Goal: Task Accomplishment & Management: Manage account settings

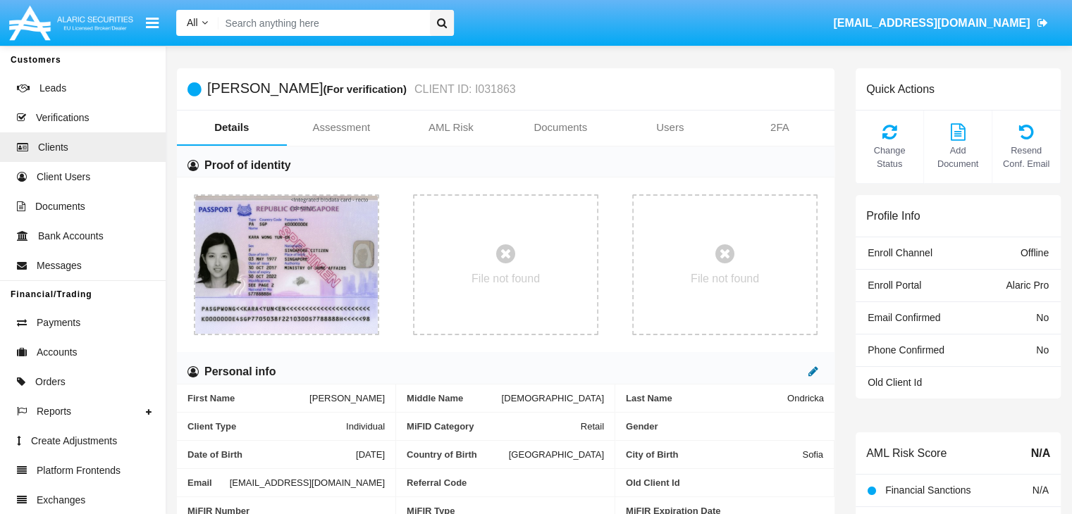
click at [812, 372] on icon at bounding box center [813, 371] width 10 height 11
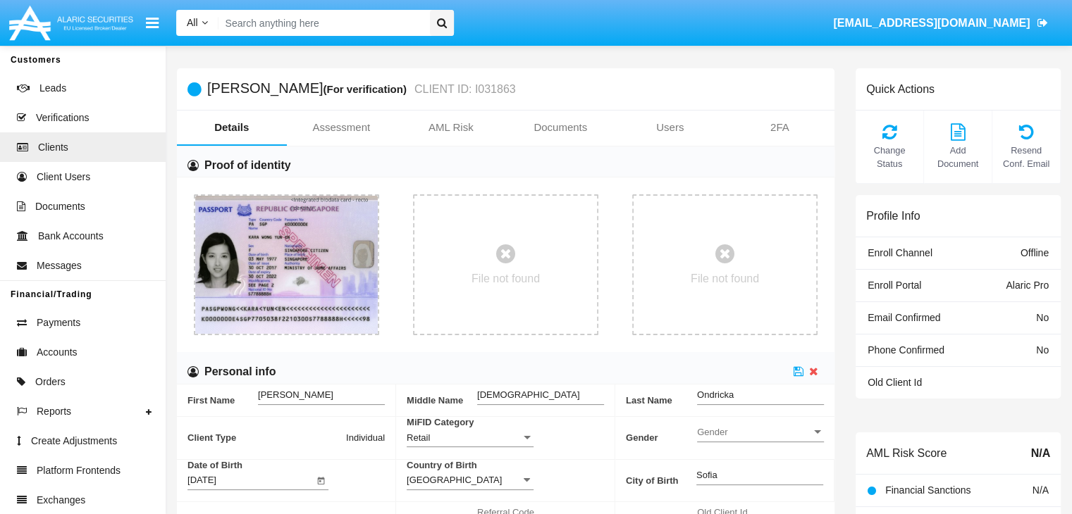
scroll to position [293, 0]
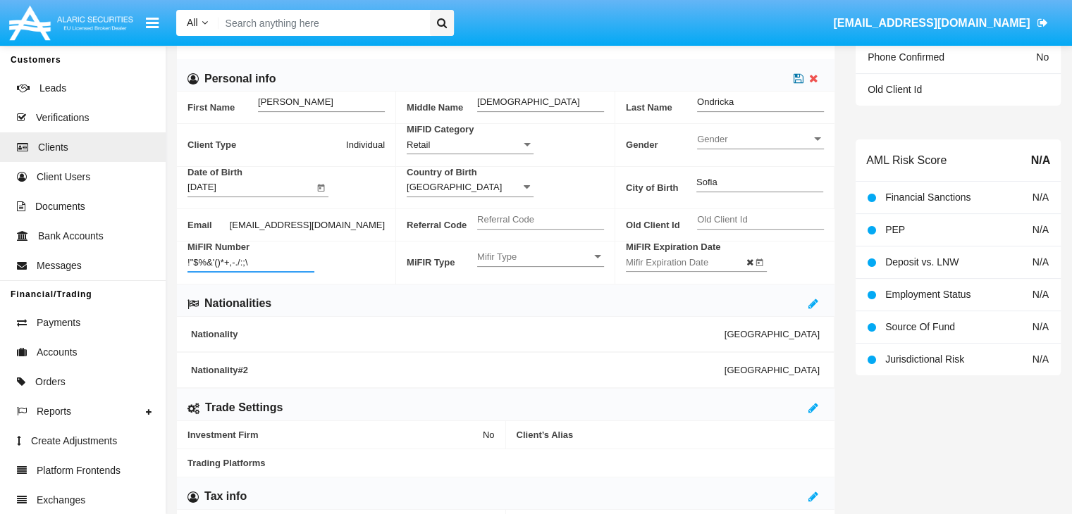
type input "!"$%&'()*+,-./:;\"
click at [798, 79] on icon at bounding box center [798, 78] width 10 height 11
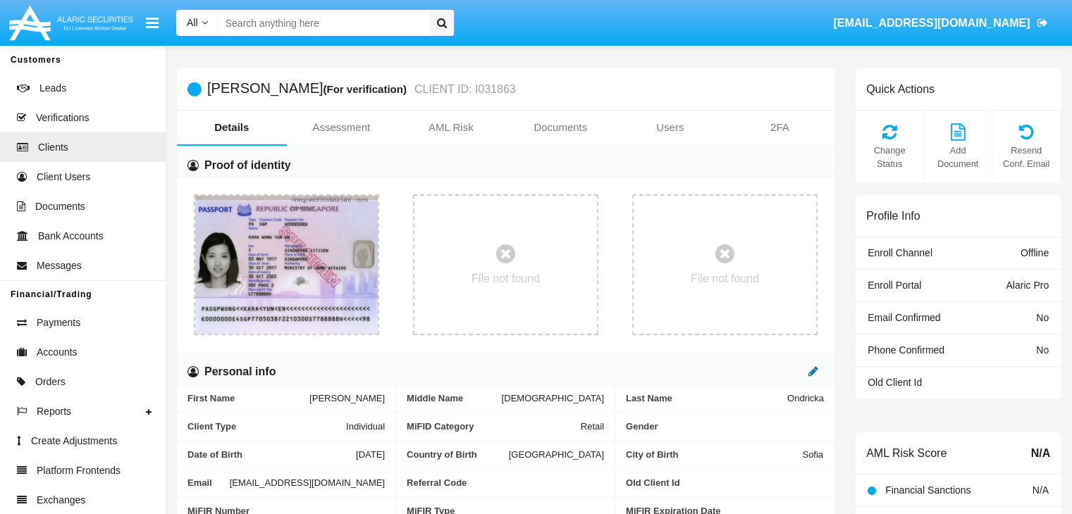
click at [812, 372] on icon at bounding box center [813, 371] width 10 height 11
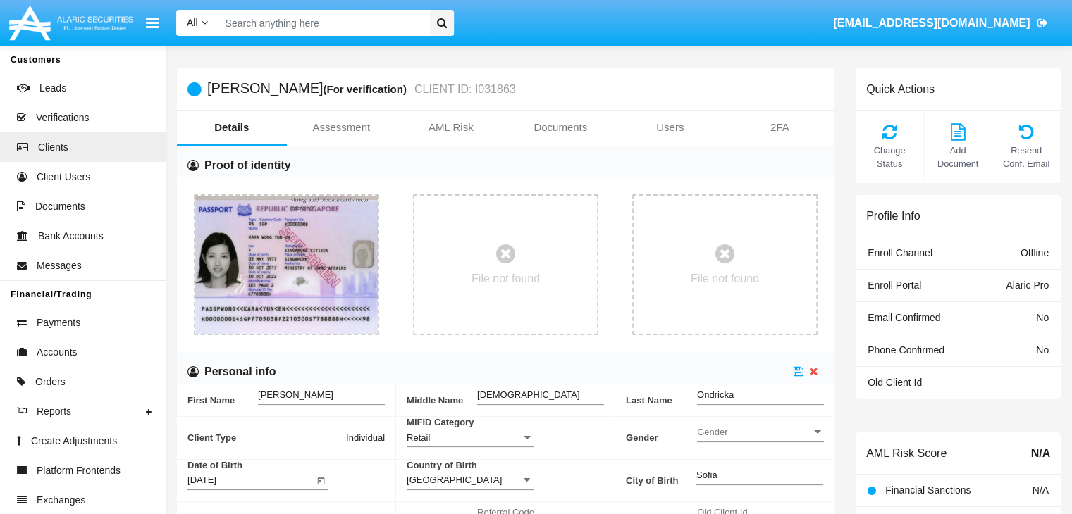
scroll to position [293, 0]
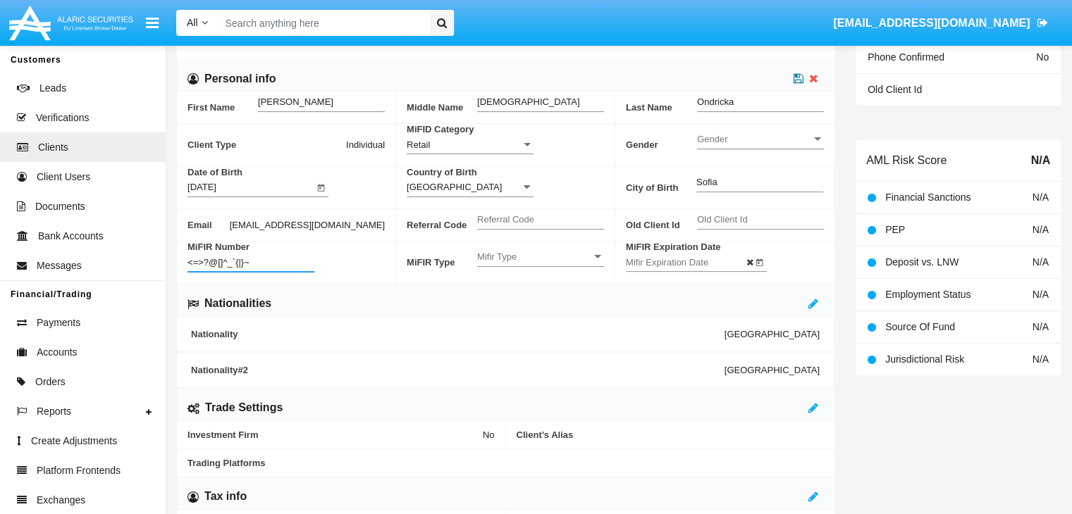
type input "<=>?@[]^_`{|}~"
click at [798, 79] on icon at bounding box center [798, 78] width 10 height 11
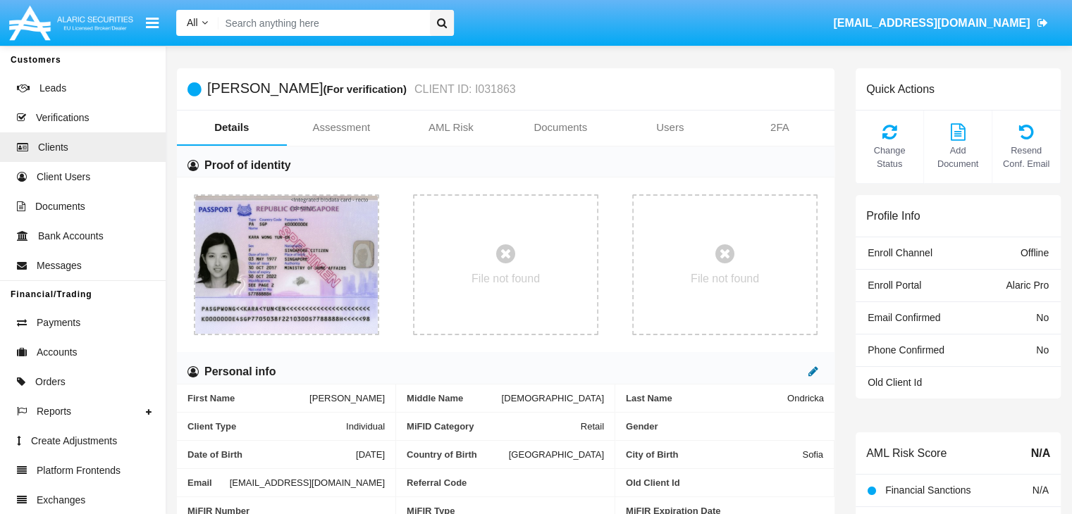
click at [812, 372] on icon at bounding box center [813, 371] width 10 height 11
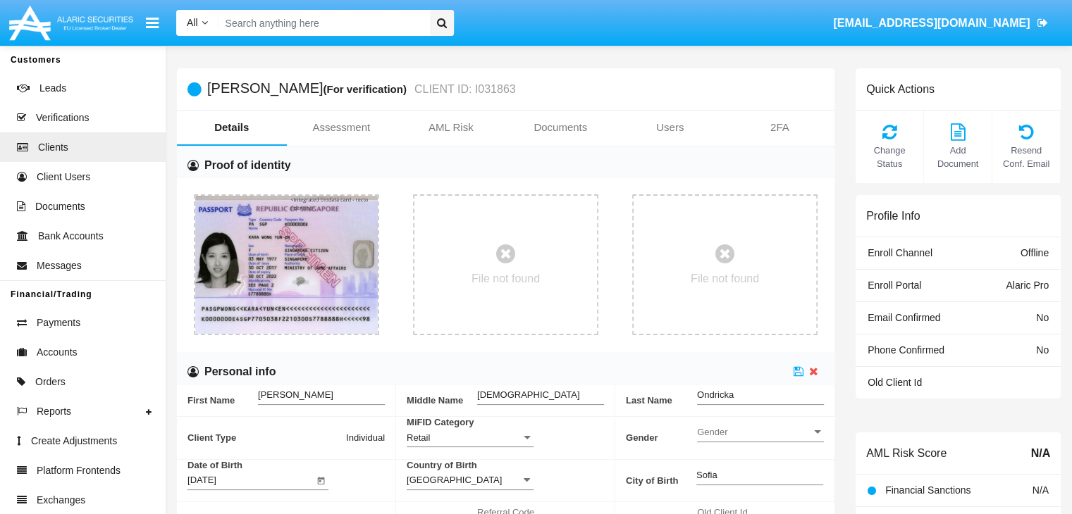
scroll to position [293, 0]
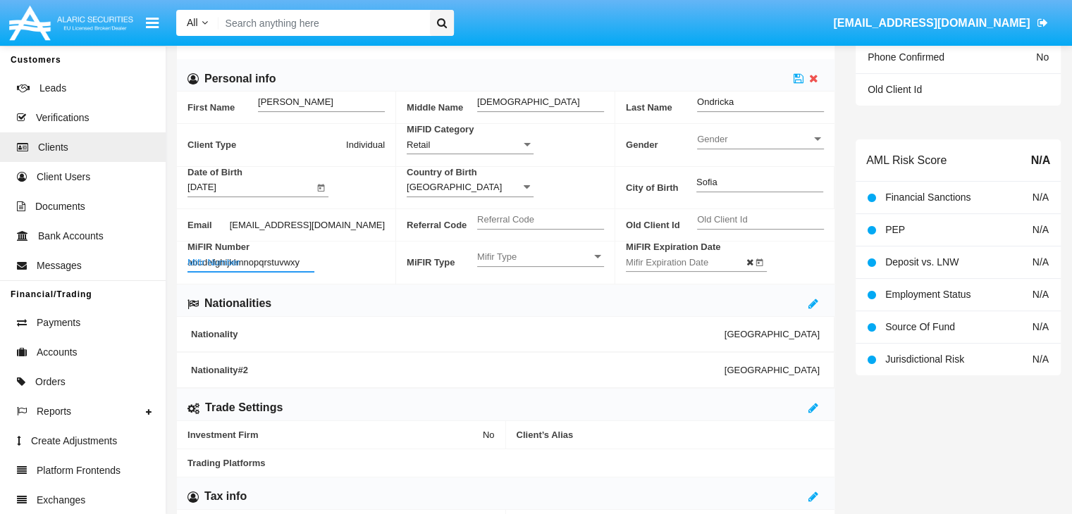
type input "abcdefghijklmnopqrstuvwxyz"
click at [798, 79] on icon at bounding box center [798, 78] width 10 height 11
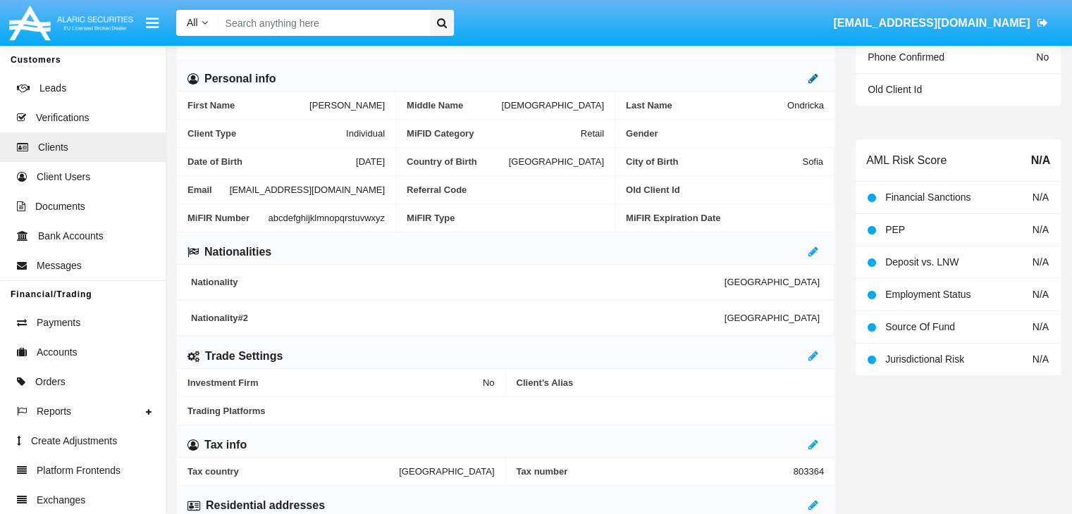
click at [812, 79] on icon at bounding box center [813, 78] width 10 height 11
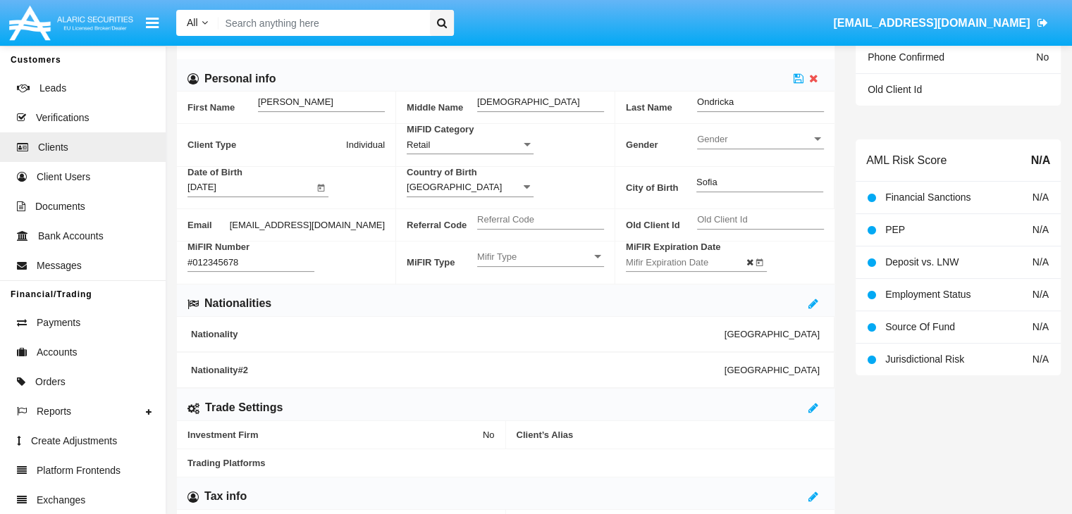
type input "#0123456789"
click at [798, 79] on icon at bounding box center [798, 78] width 10 height 11
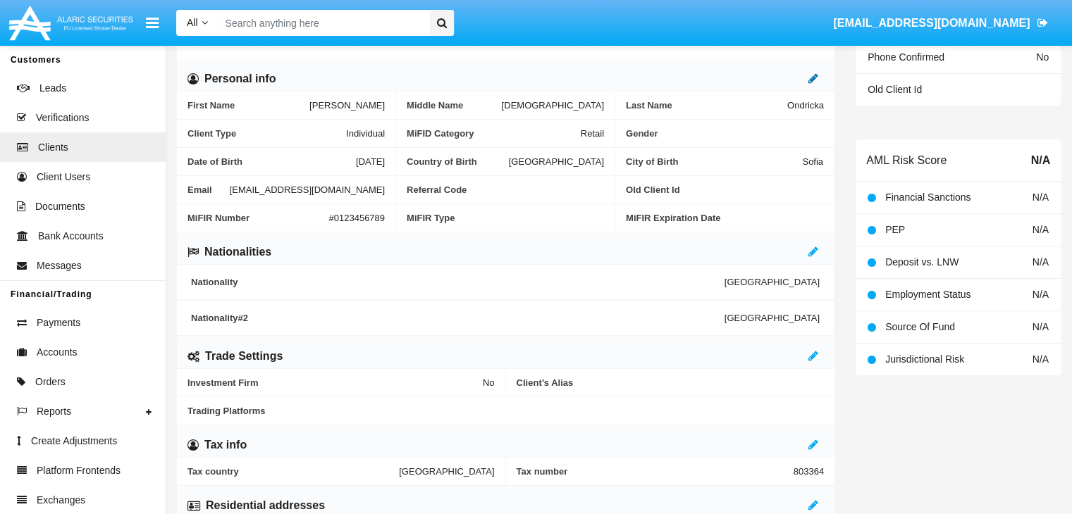
click at [812, 79] on icon at bounding box center [813, 78] width 10 height 11
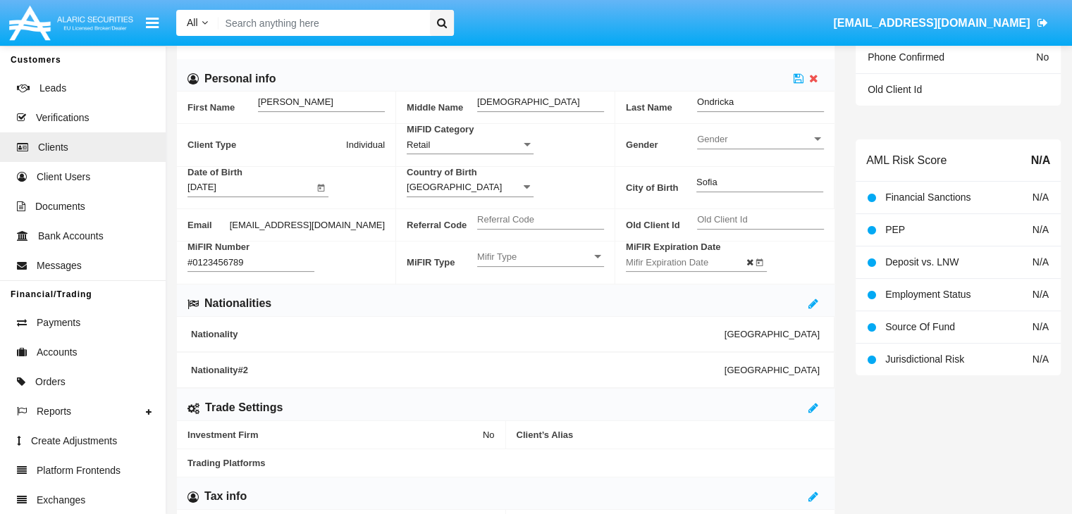
click at [314, 256] on input "#0123456789" at bounding box center [250, 262] width 127 height 12
click at [798, 79] on icon at bounding box center [798, 78] width 10 height 11
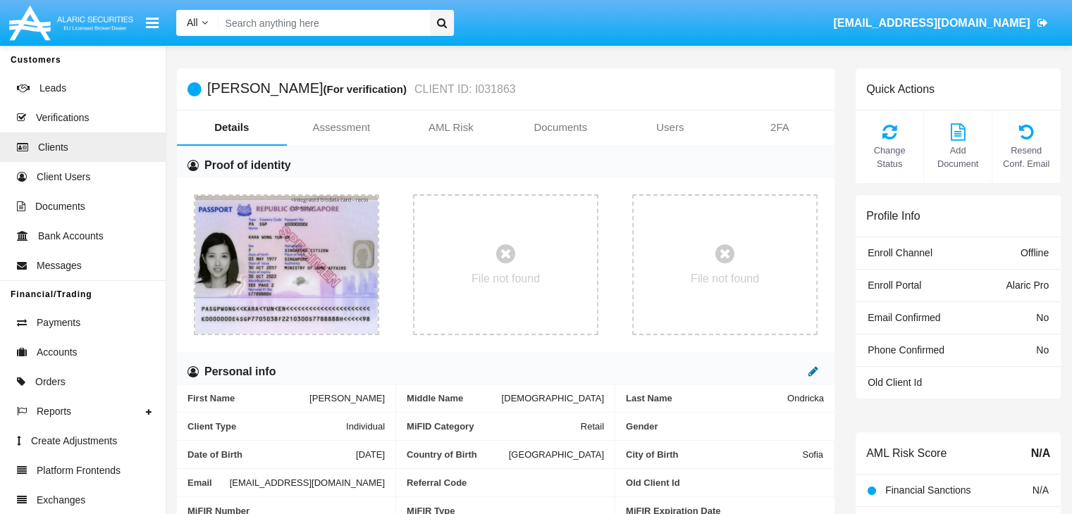
click at [812, 372] on icon at bounding box center [813, 371] width 10 height 11
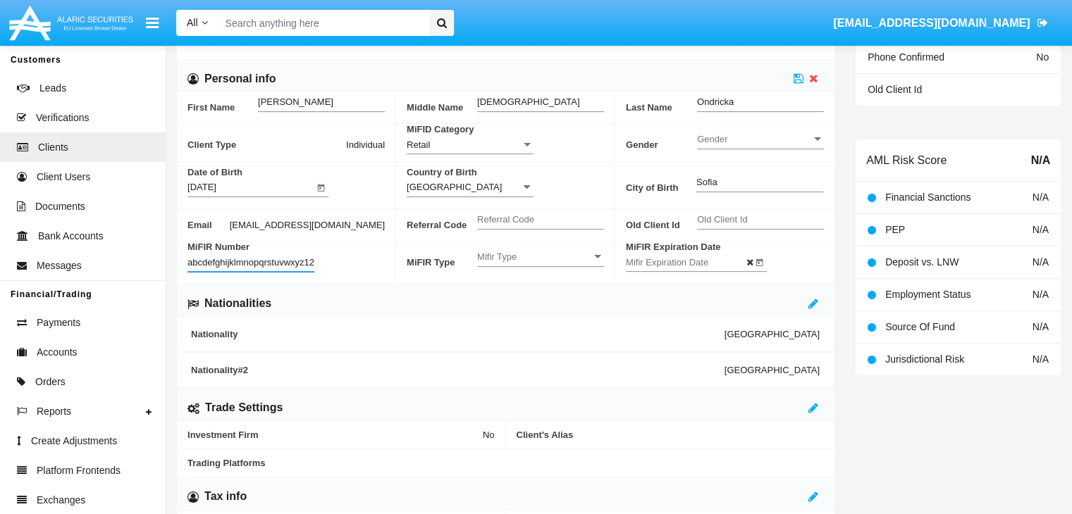
scroll to position [0, 10]
type input "abcdefghijklmnopqrstuvwxyz1234"
click at [798, 79] on icon at bounding box center [798, 78] width 10 height 11
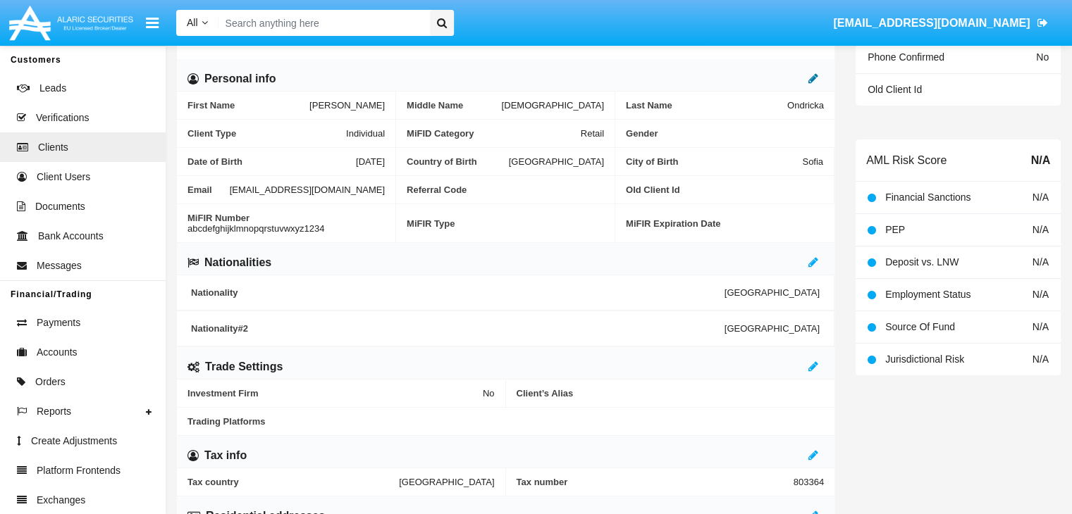
click at [812, 79] on icon at bounding box center [813, 78] width 10 height 11
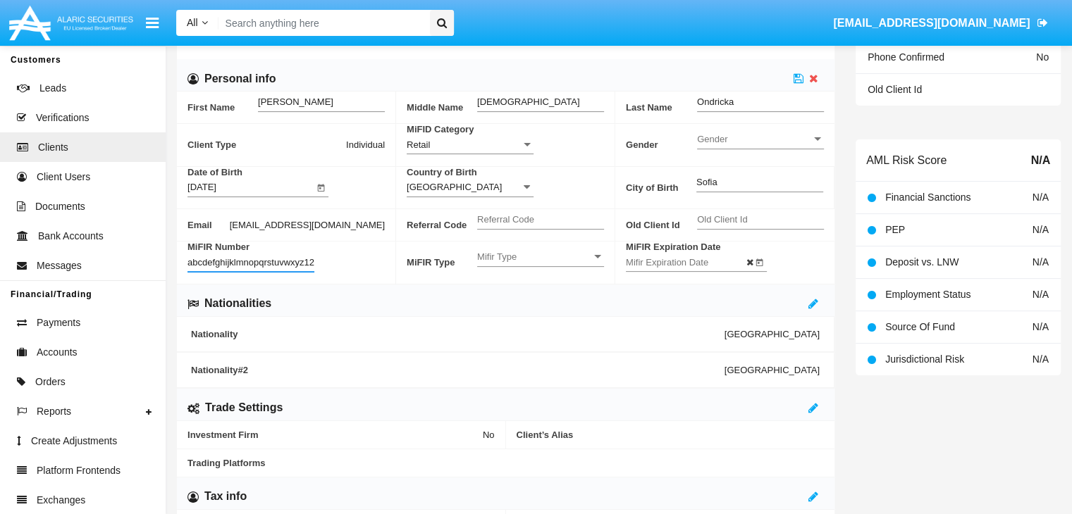
scroll to position [0, 14]
type input "abcdefghijklmnopqrstuvwxyz12345"
click at [798, 79] on icon at bounding box center [798, 78] width 10 height 11
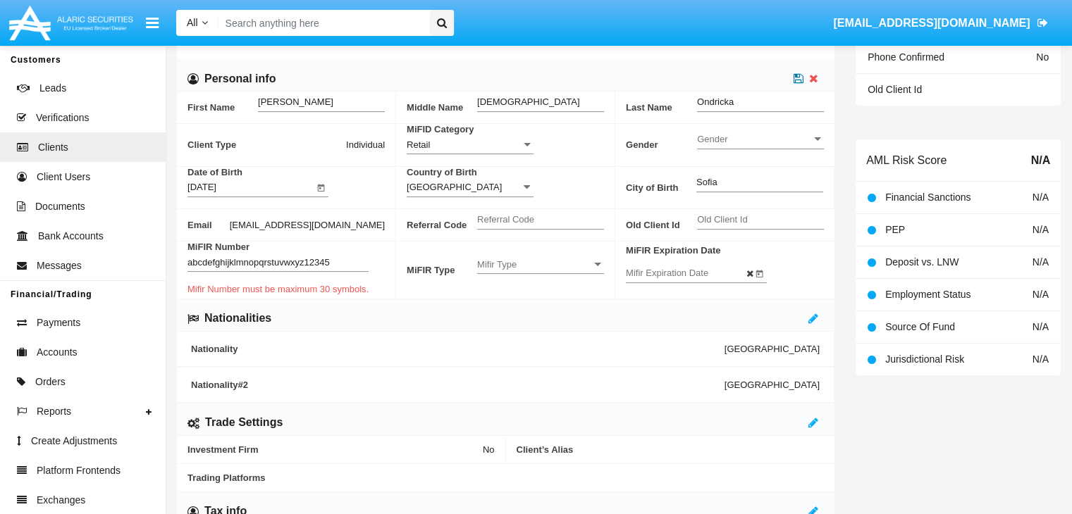
scroll to position [0, 0]
